Goal: Find specific page/section: Find specific page/section

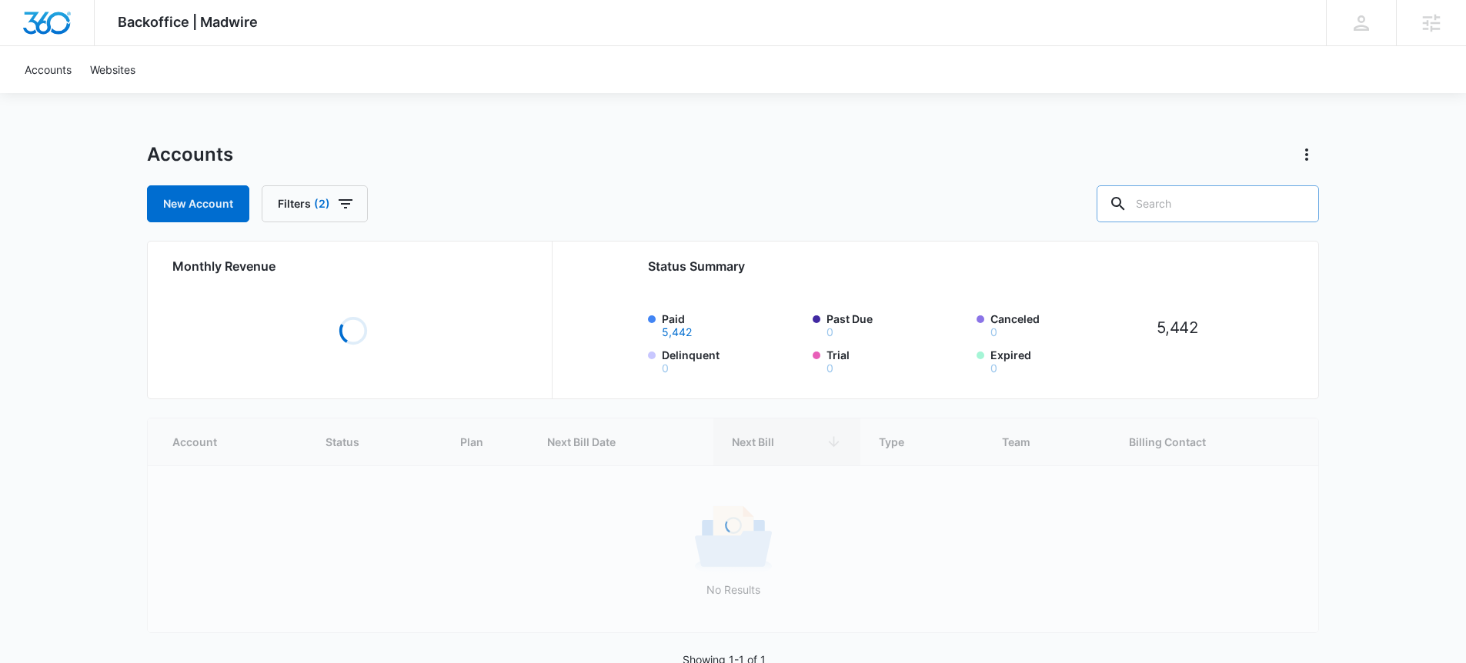
click at [1209, 210] on input "text" at bounding box center [1207, 203] width 222 height 37
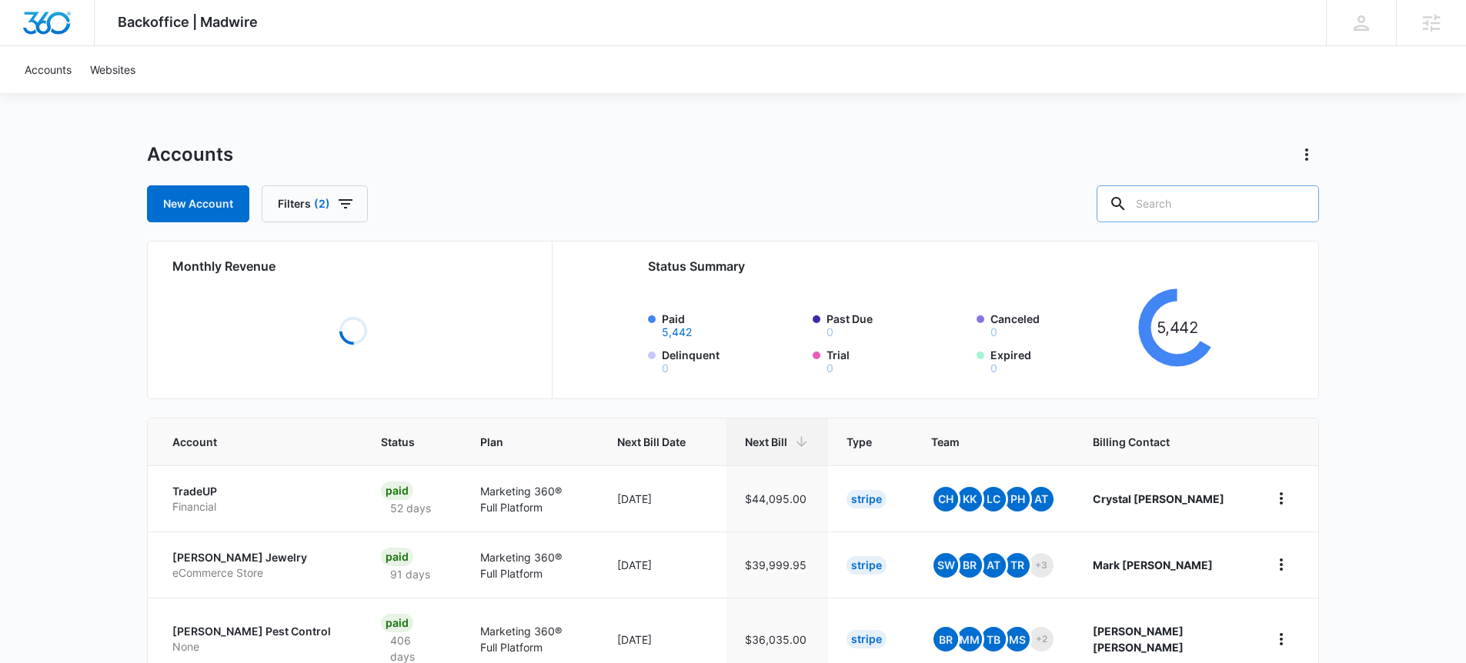
type input "v"
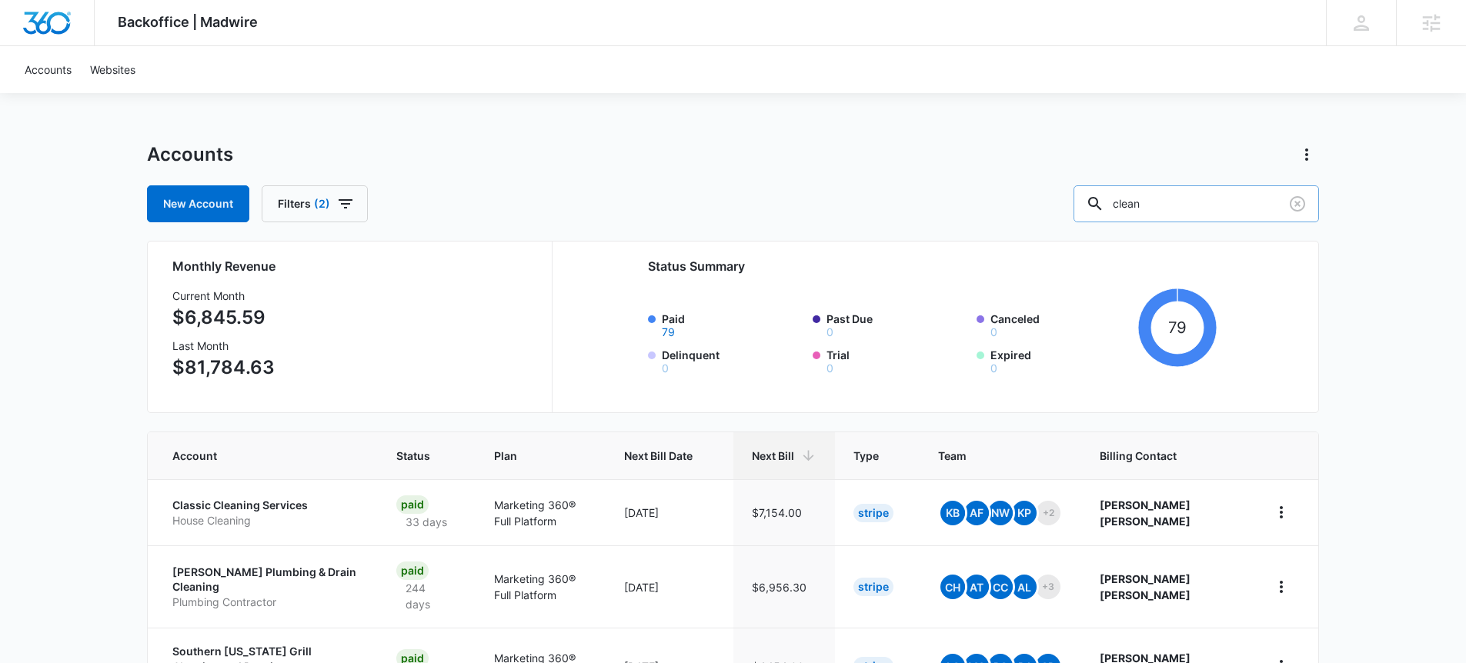
type input "clean"
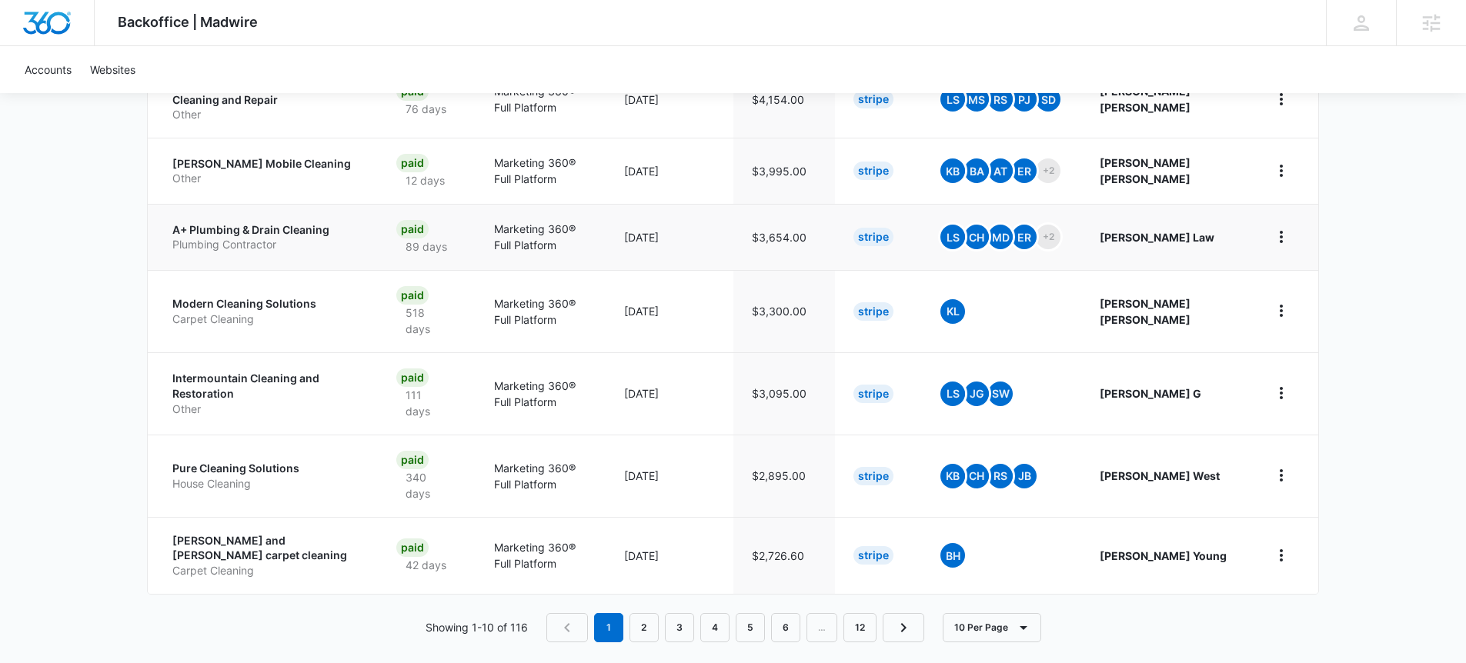
scroll to position [517, 0]
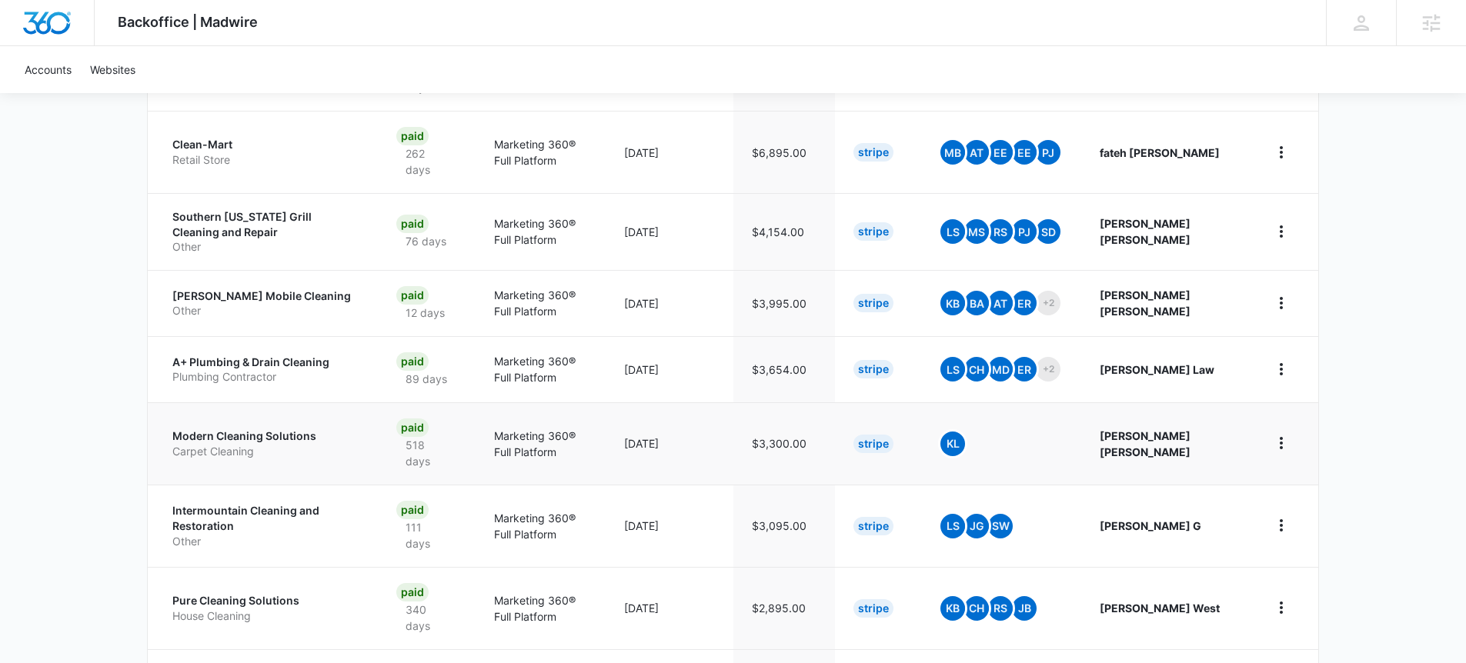
click at [242, 435] on p "Modern Cleaning Solutions" at bounding box center [265, 436] width 187 height 15
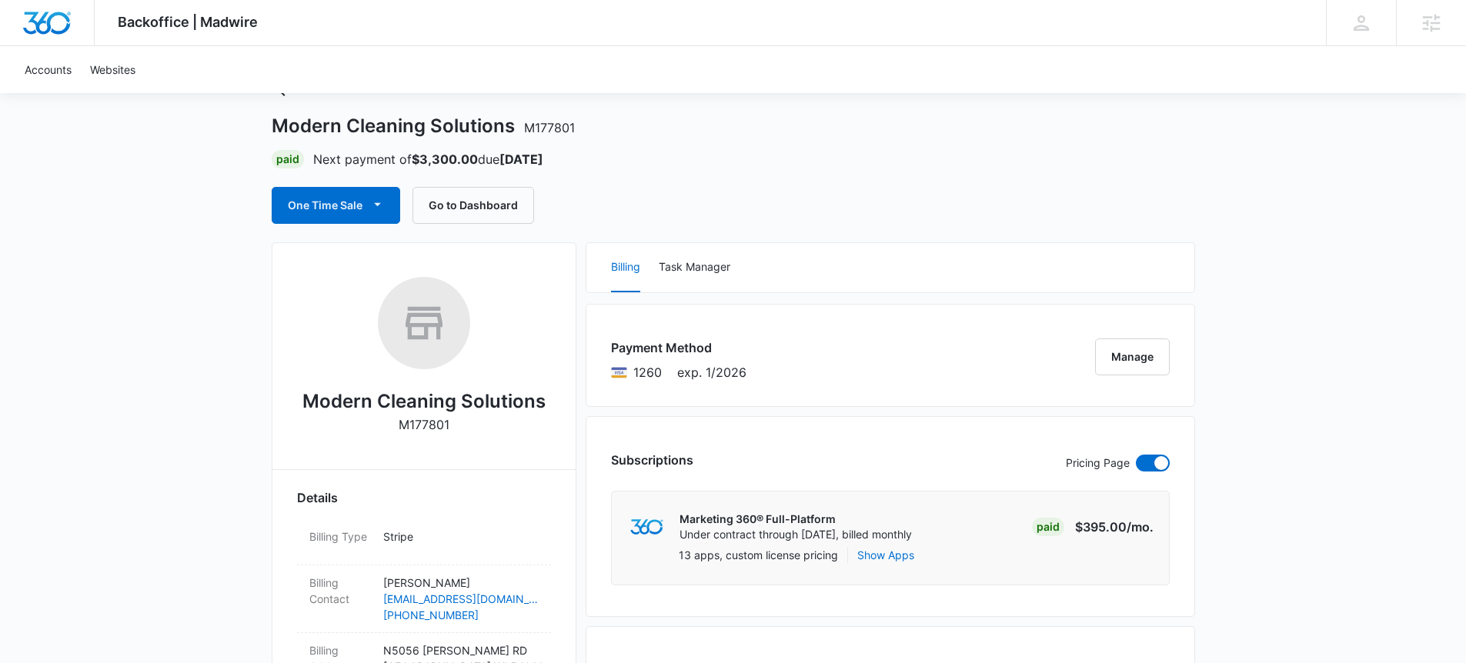
scroll to position [150, 0]
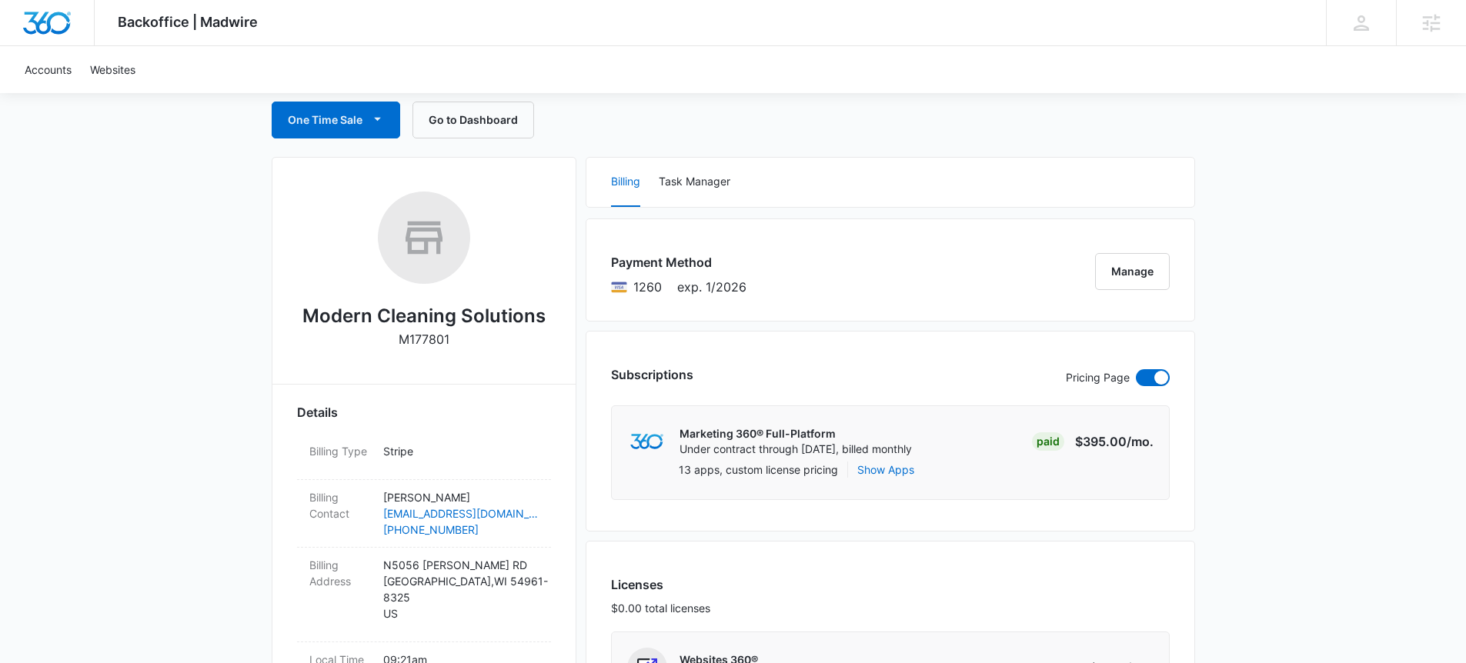
click at [422, 313] on h2 "Modern Cleaning Solutions" at bounding box center [423, 316] width 243 height 28
